Goal: Task Accomplishment & Management: Use online tool/utility

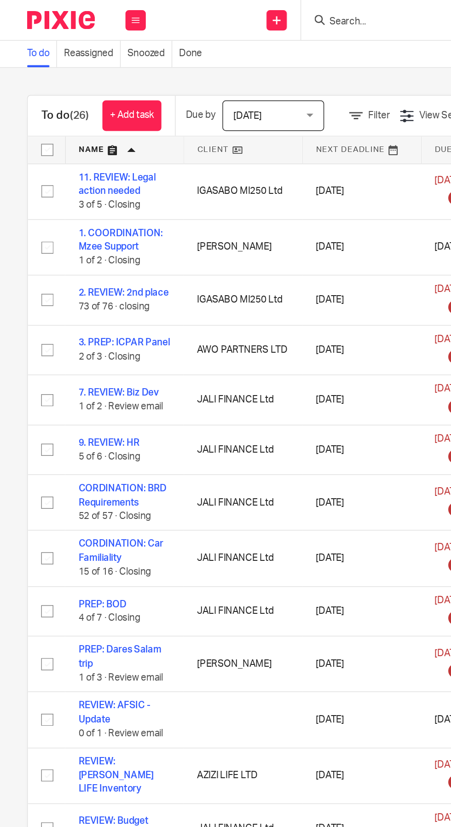
click at [96, 69] on link "+ Add task" at bounding box center [90, 78] width 40 height 21
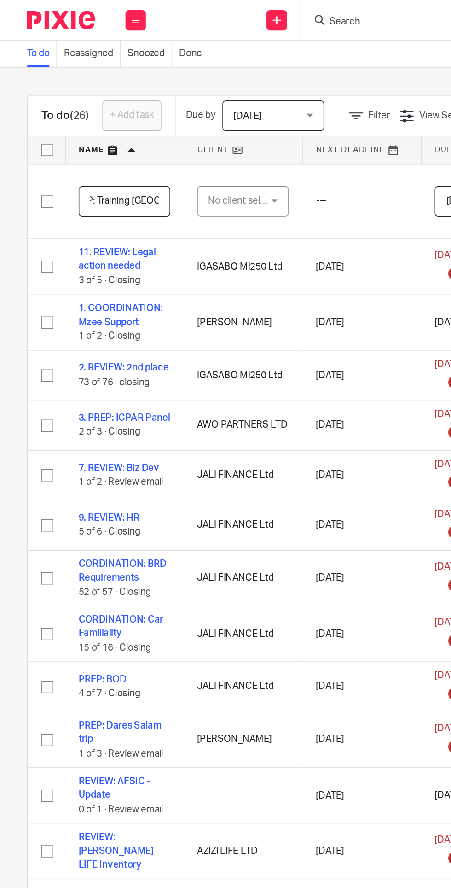
scroll to position [0, 18]
type input "PREP: Training [GEOGRAPHIC_DATA]"
click at [163, 136] on div "No client selected" at bounding box center [162, 136] width 43 height 19
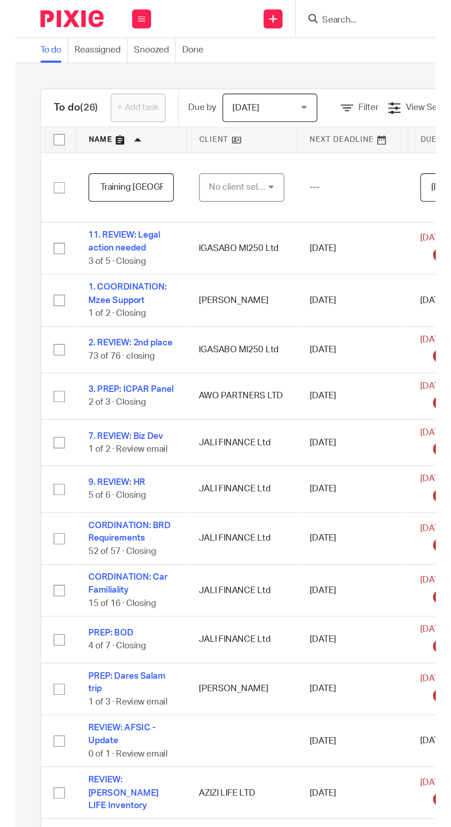
scroll to position [0, 0]
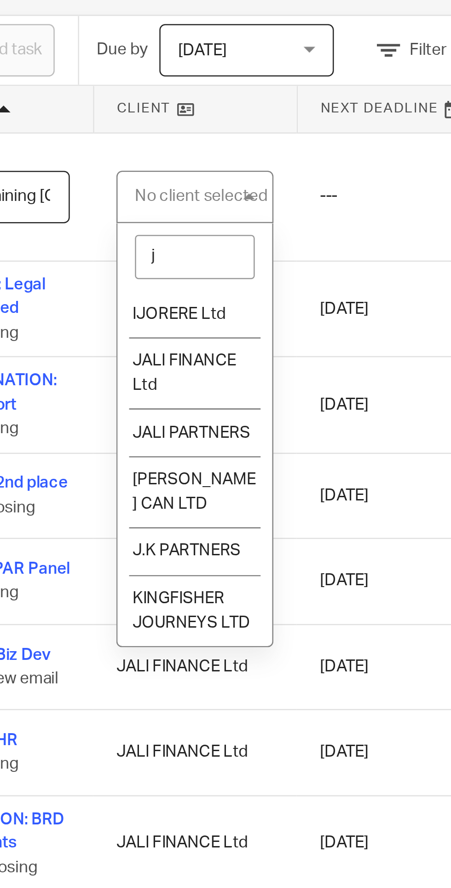
type input "ja"
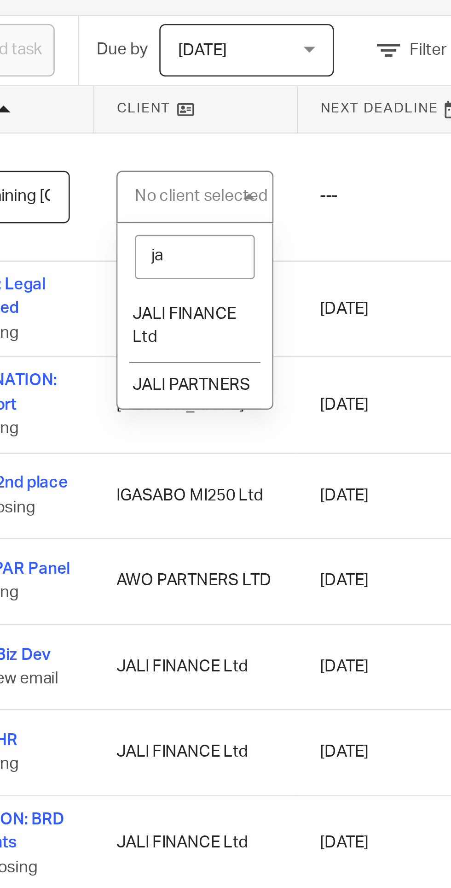
click at [166, 177] on li "JALI FINANCE Ltd" at bounding box center [164, 188] width 61 height 28
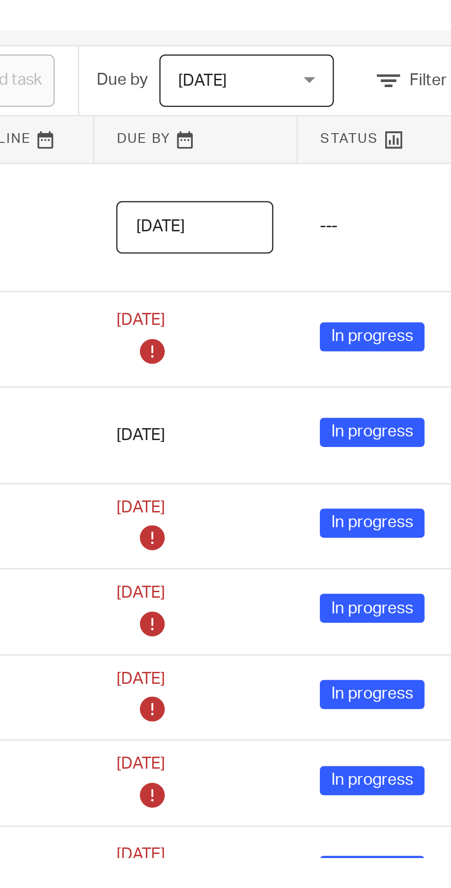
scroll to position [0, 176]
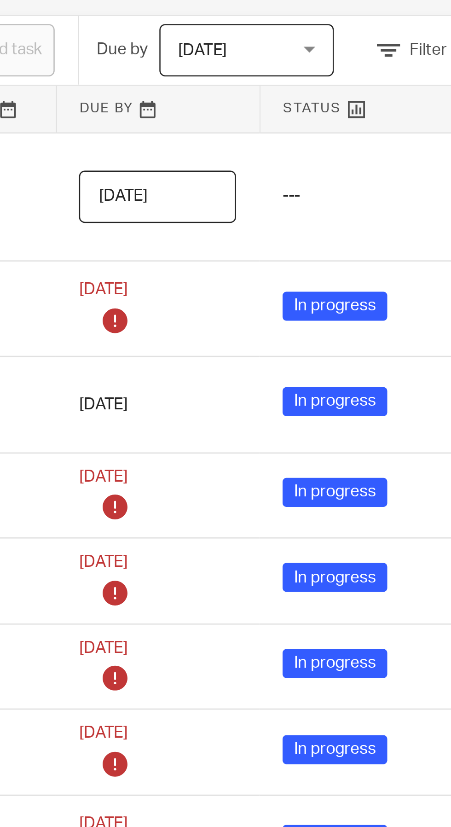
click at [165, 135] on input "2025-09-16" at bounding box center [150, 136] width 62 height 21
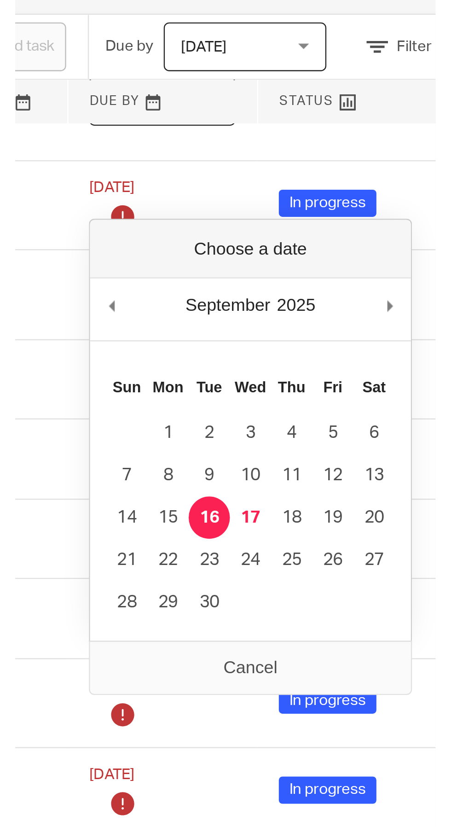
scroll to position [47, 176]
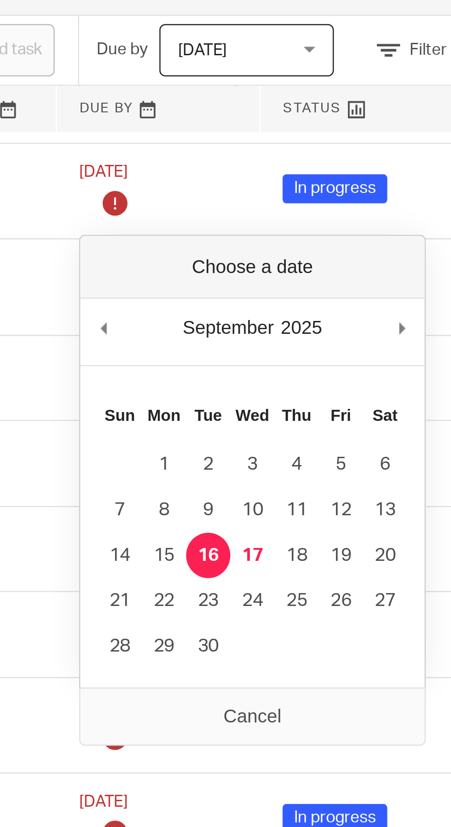
type input "[DATE]"
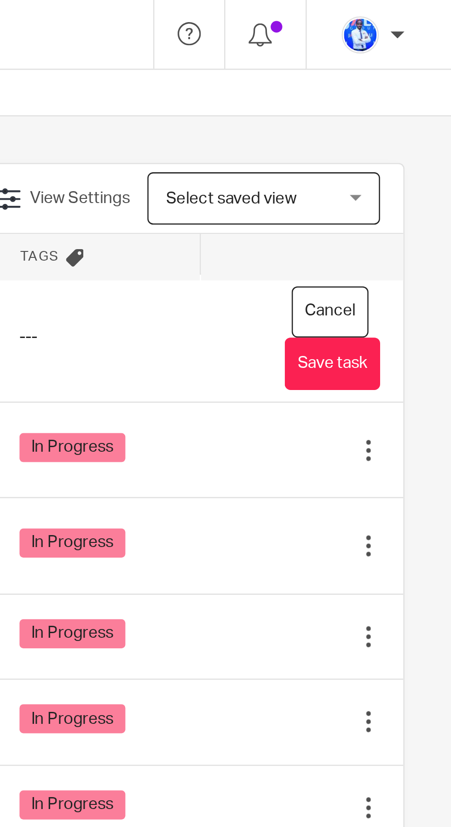
scroll to position [2, 176]
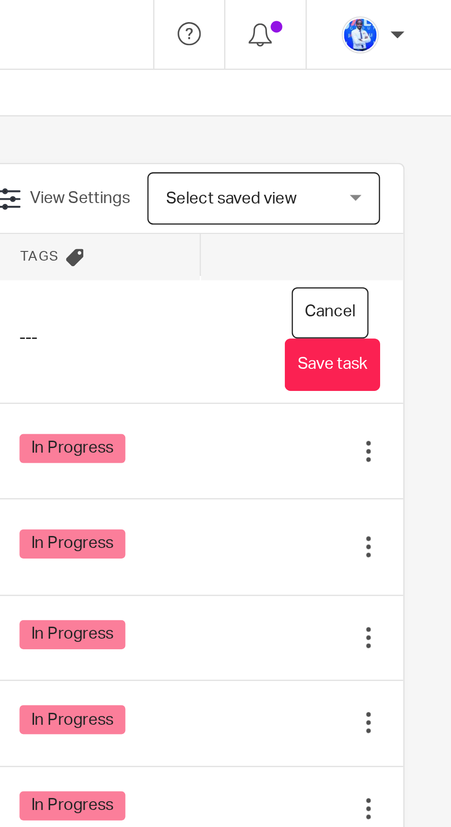
click at [414, 143] on button "Save task" at bounding box center [404, 144] width 38 height 21
